Goal: Information Seeking & Learning: Learn about a topic

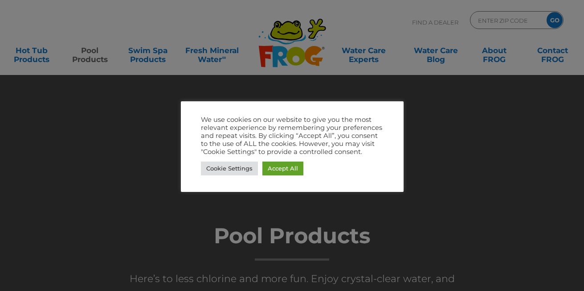
click at [467, 238] on div at bounding box center [292, 145] width 584 height 291
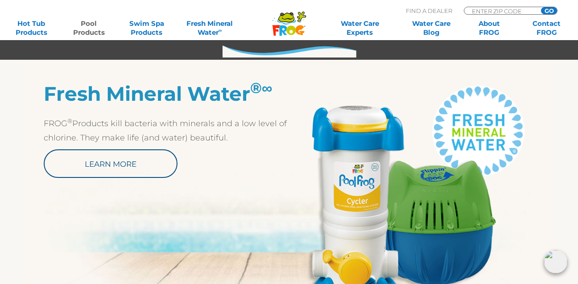
scroll to position [416, 0]
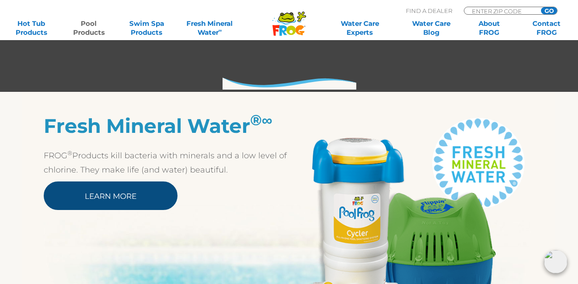
click at [137, 196] on link "Learn More" at bounding box center [111, 195] width 134 height 29
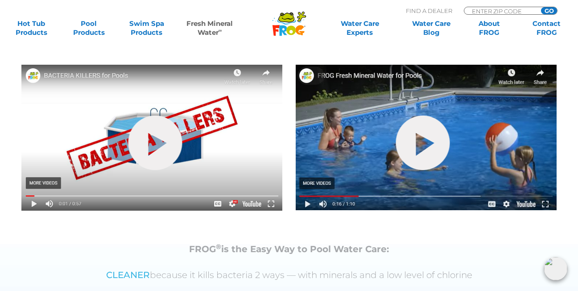
scroll to position [321, 0]
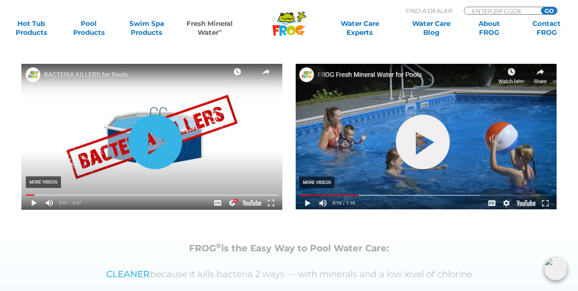
click at [158, 146] on link "hide-me" at bounding box center [155, 142] width 54 height 54
